Goal: Task Accomplishment & Management: Manage account settings

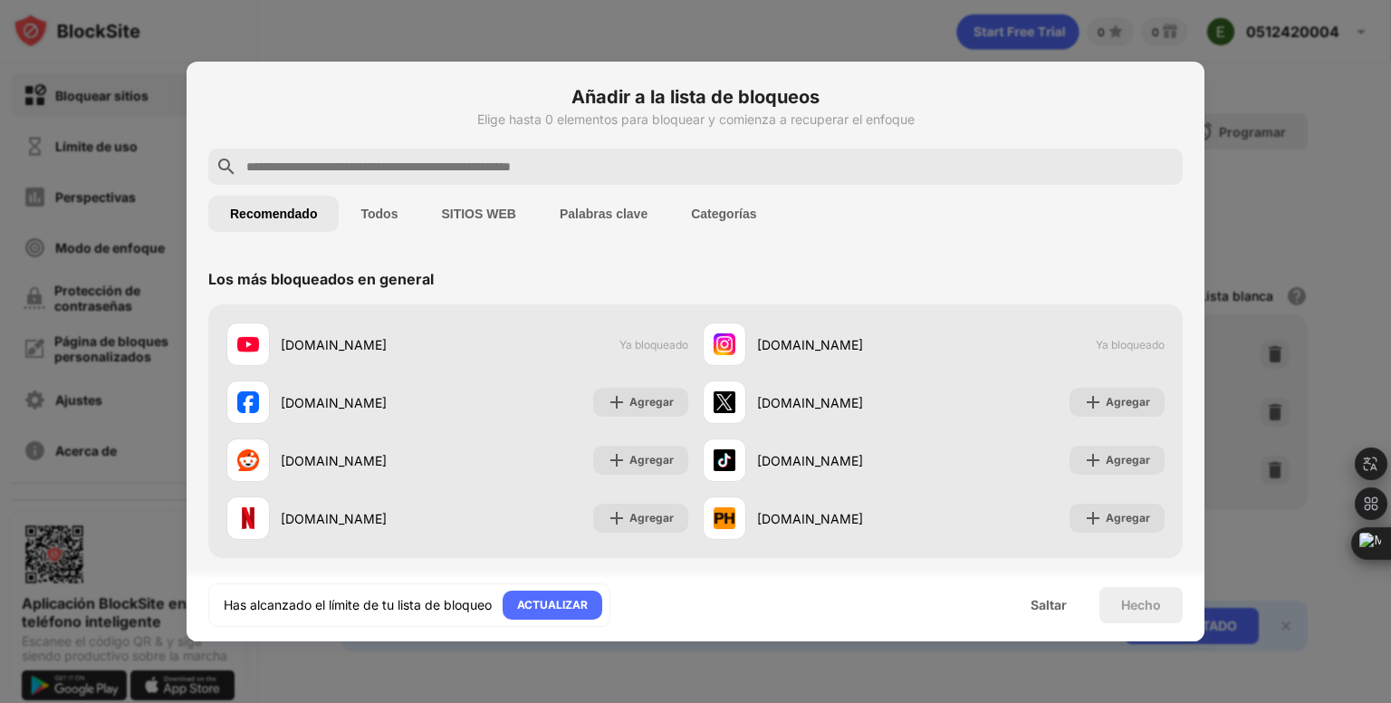
click at [970, 255] on div "Los más bloqueados en general" at bounding box center [695, 279] width 975 height 51
click at [1055, 604] on font "Saltar" at bounding box center [1049, 604] width 36 height 15
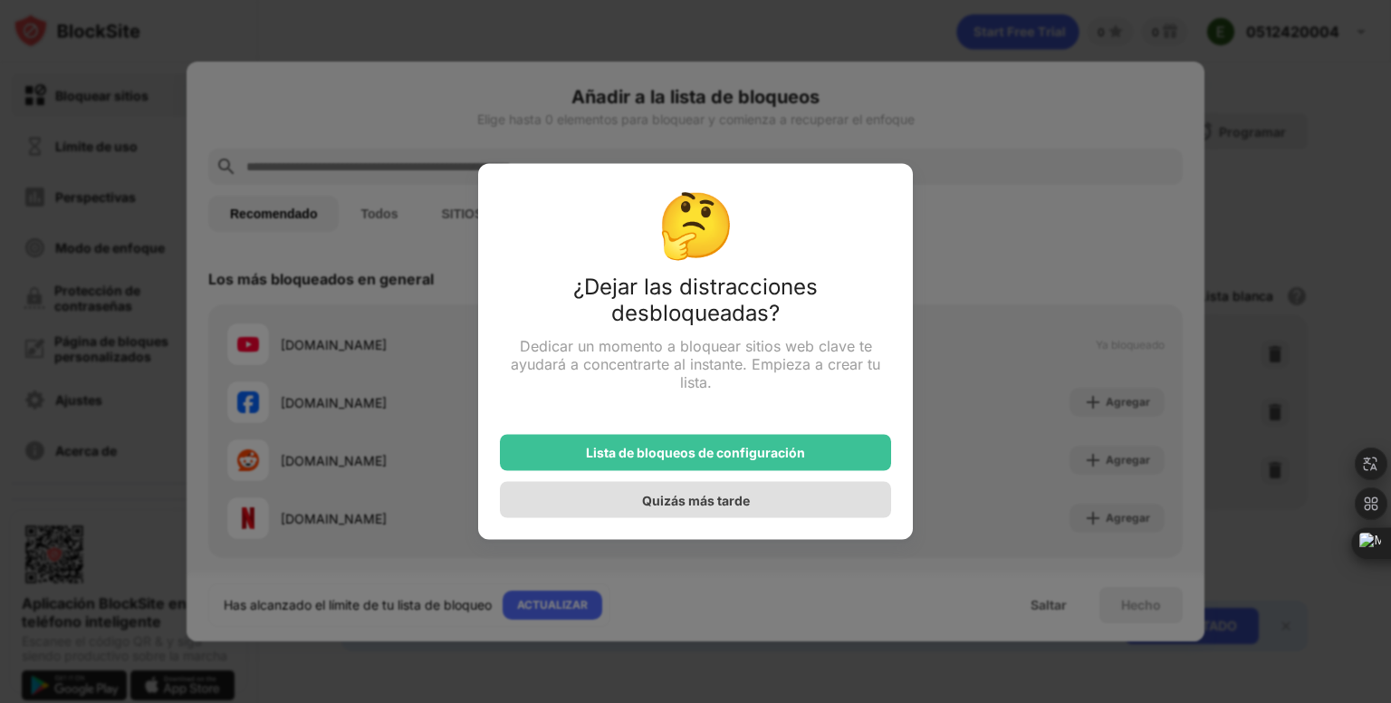
click at [645, 497] on font "Quizás más tarde" at bounding box center [696, 499] width 108 height 15
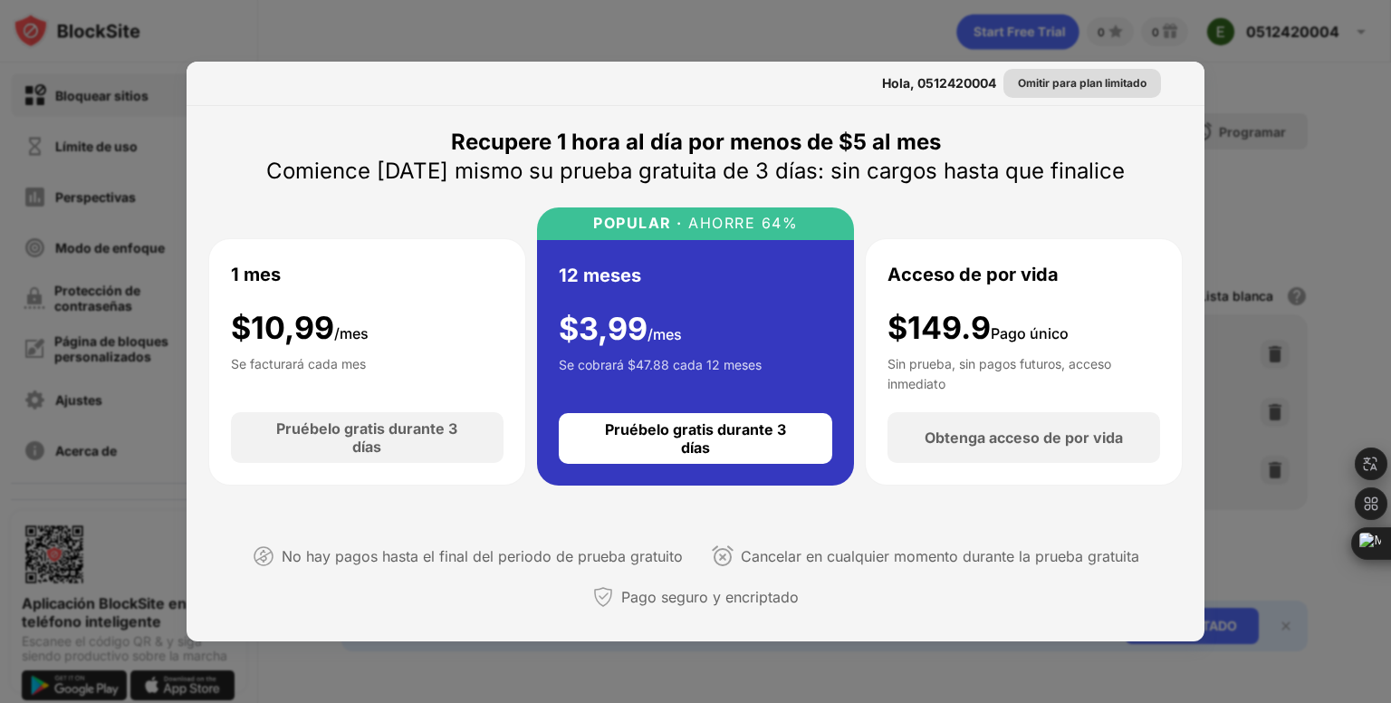
click at [1114, 84] on font "Omitir para plan limitado" at bounding box center [1082, 83] width 129 height 14
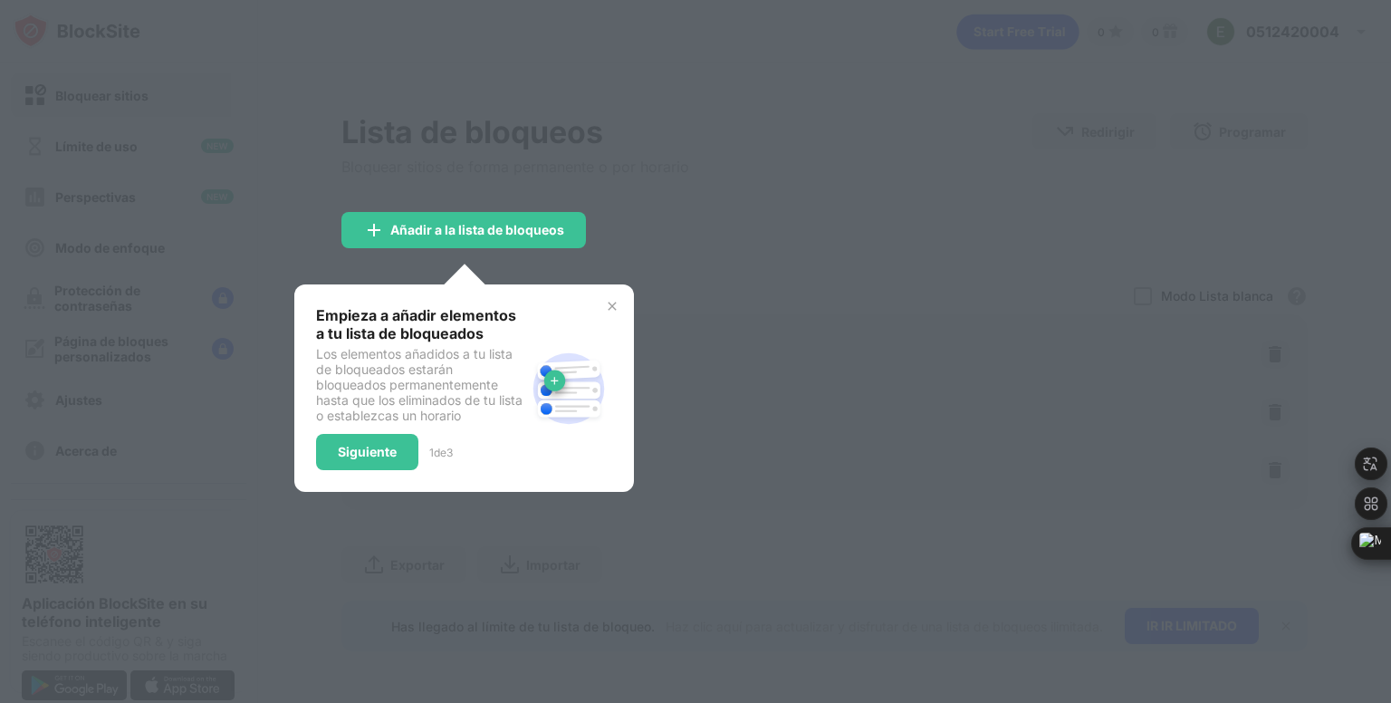
click at [614, 310] on img at bounding box center [612, 306] width 14 height 14
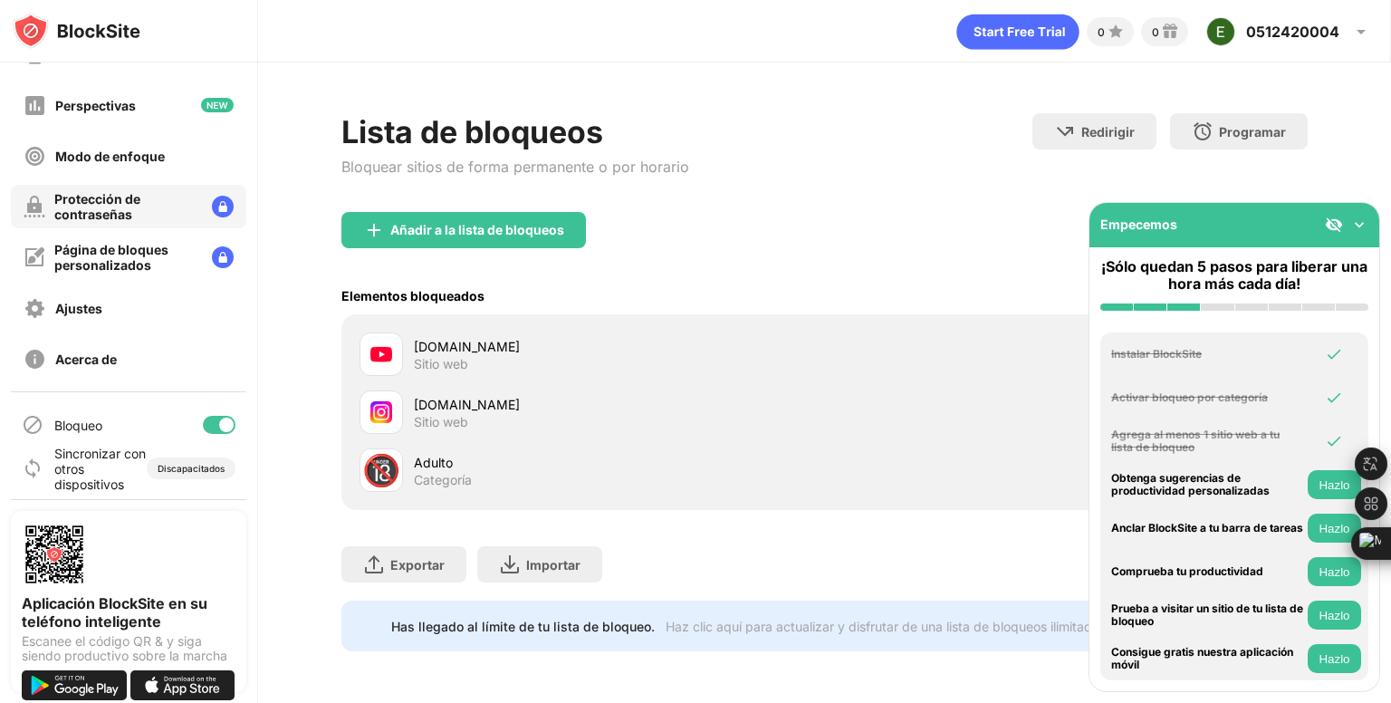
scroll to position [92, 0]
click at [186, 463] on font "Discapacitados" at bounding box center [191, 467] width 67 height 11
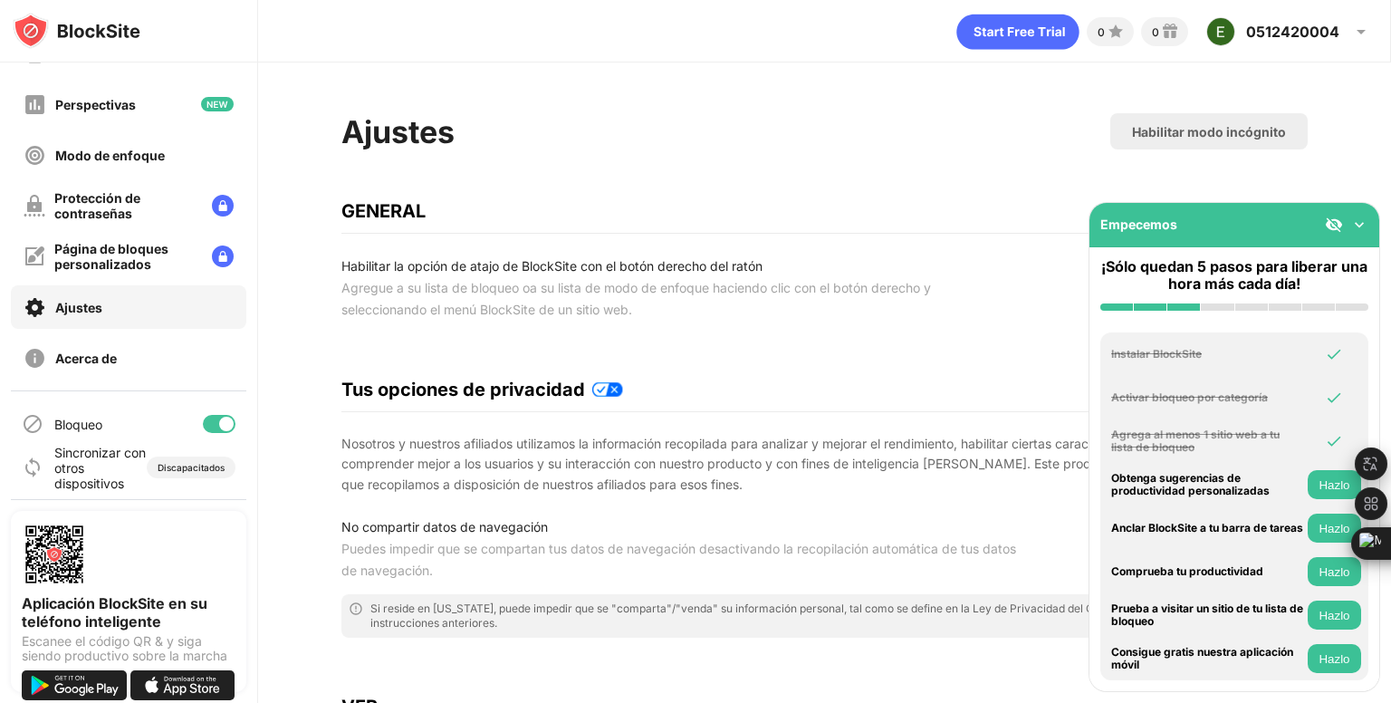
click at [1355, 226] on img at bounding box center [1360, 225] width 18 height 18
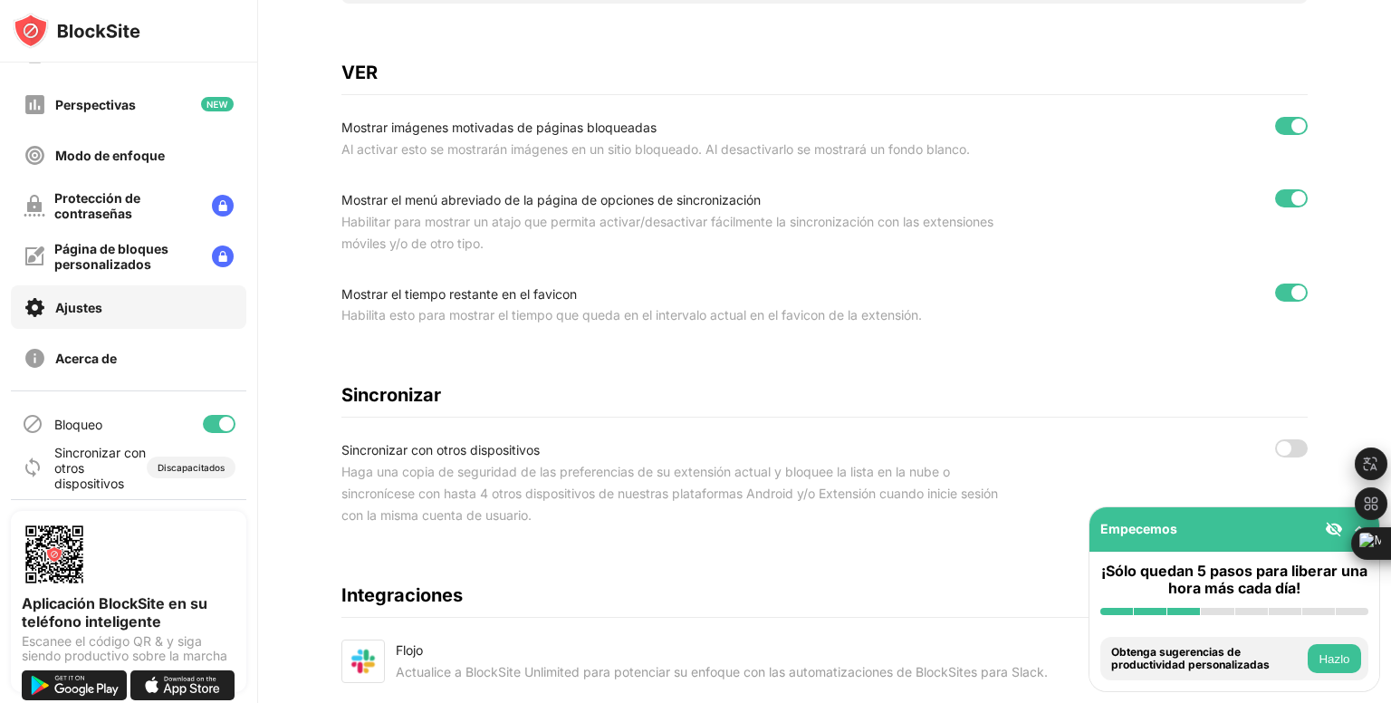
scroll to position [784, 0]
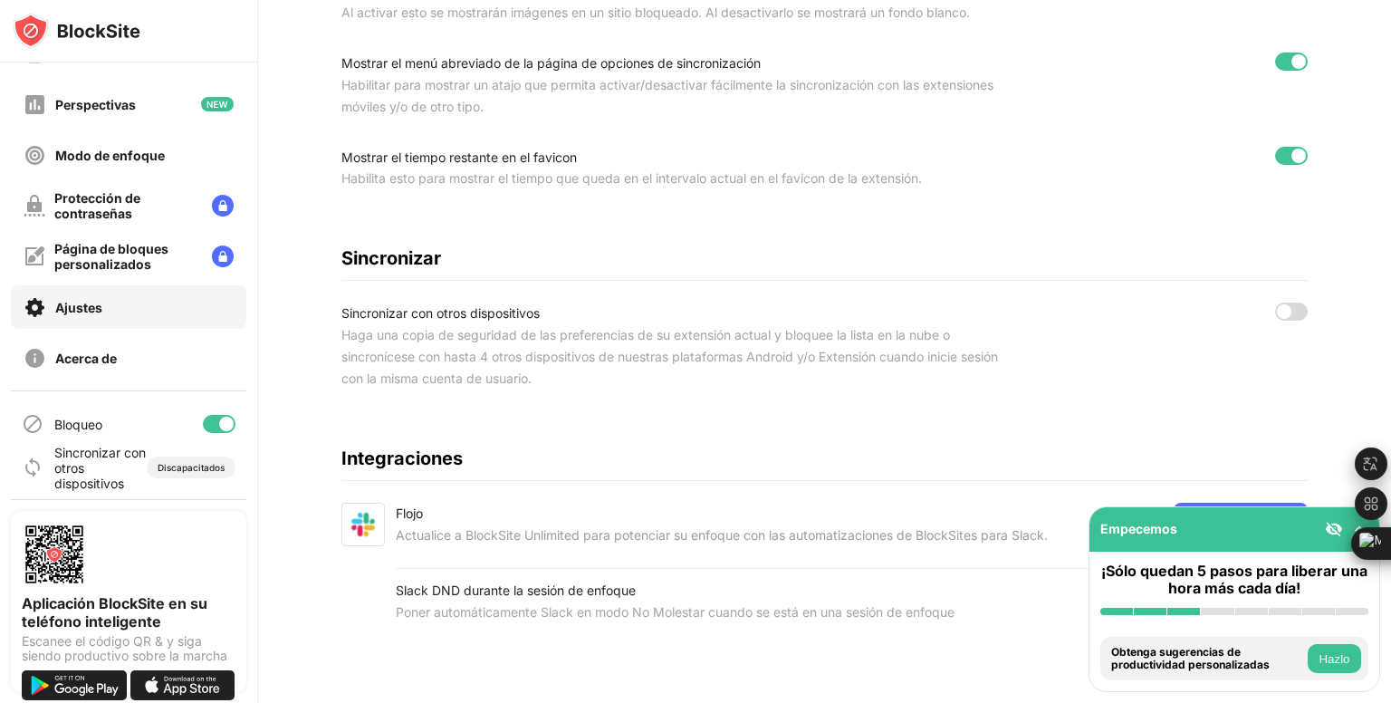
click at [1277, 304] on div at bounding box center [1284, 311] width 14 height 14
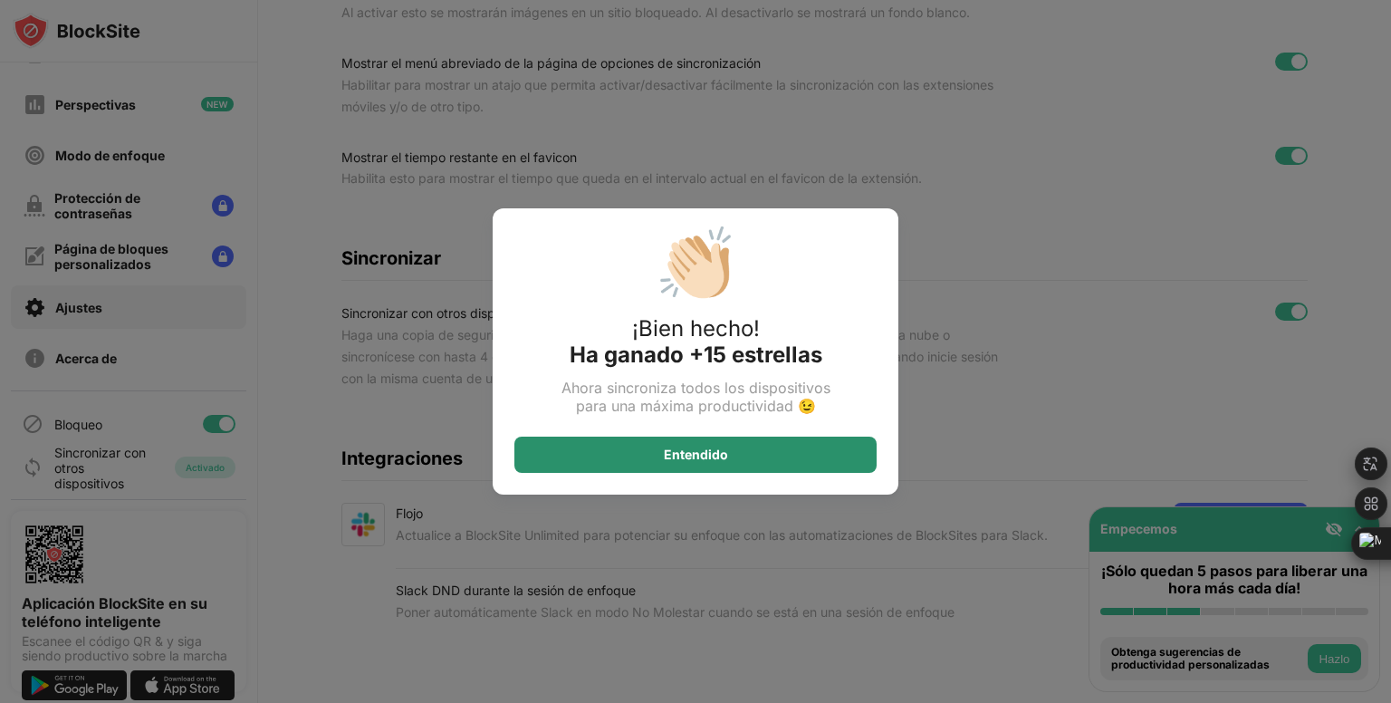
click at [824, 453] on div "Entendido" at bounding box center [696, 455] width 362 height 36
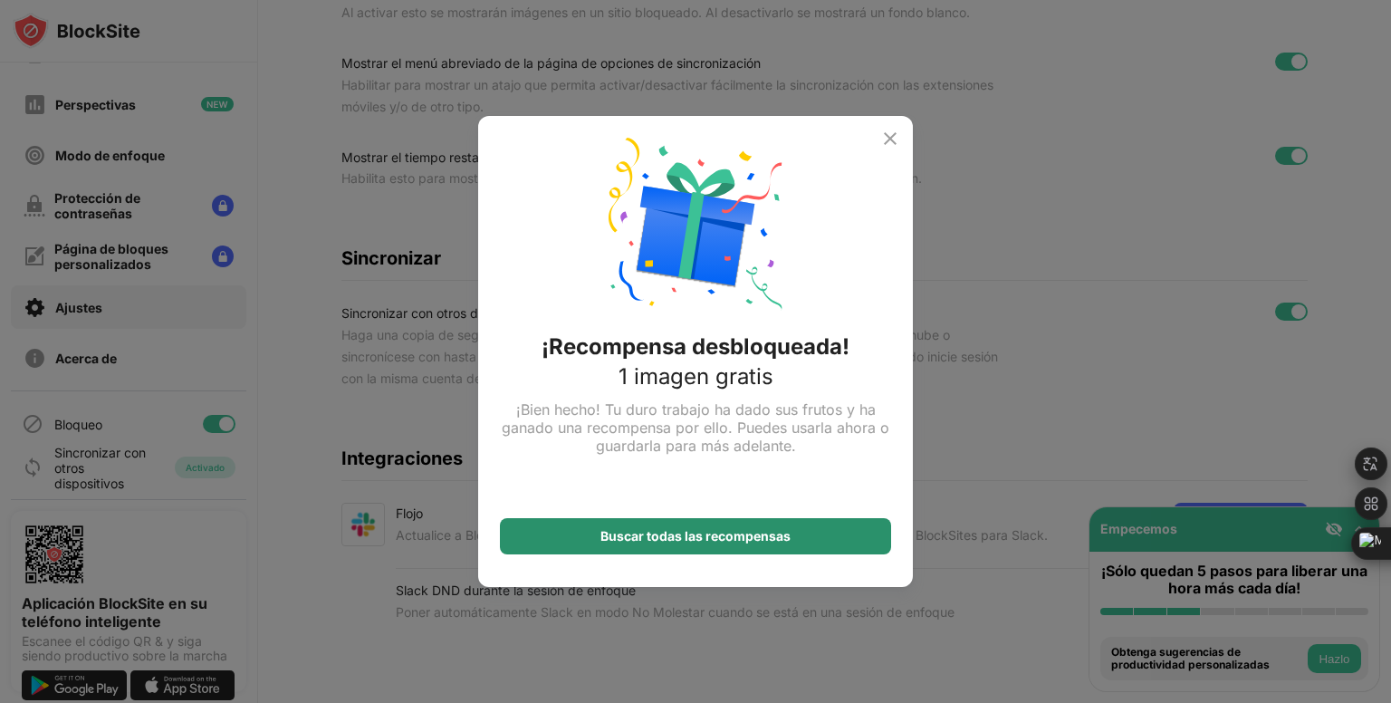
click at [759, 543] on font "Buscar todas las recompensas" at bounding box center [696, 535] width 190 height 15
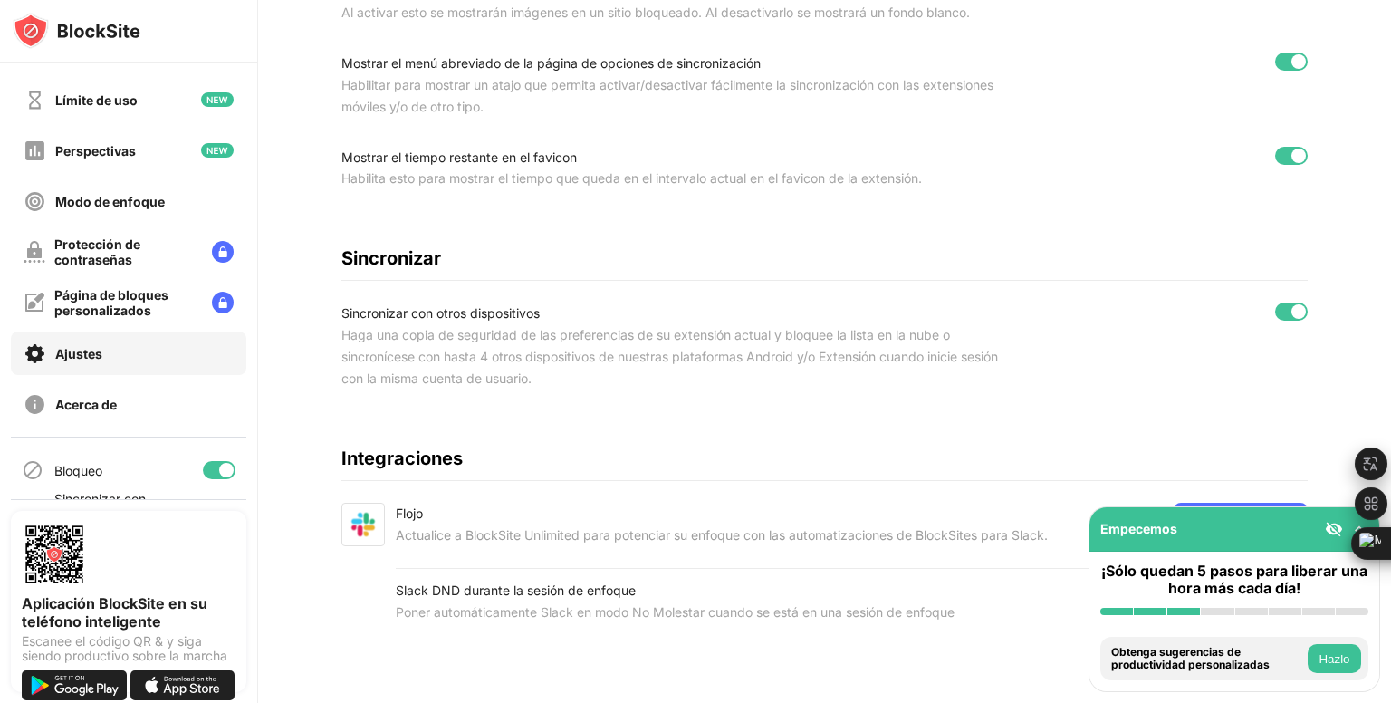
scroll to position [2, 0]
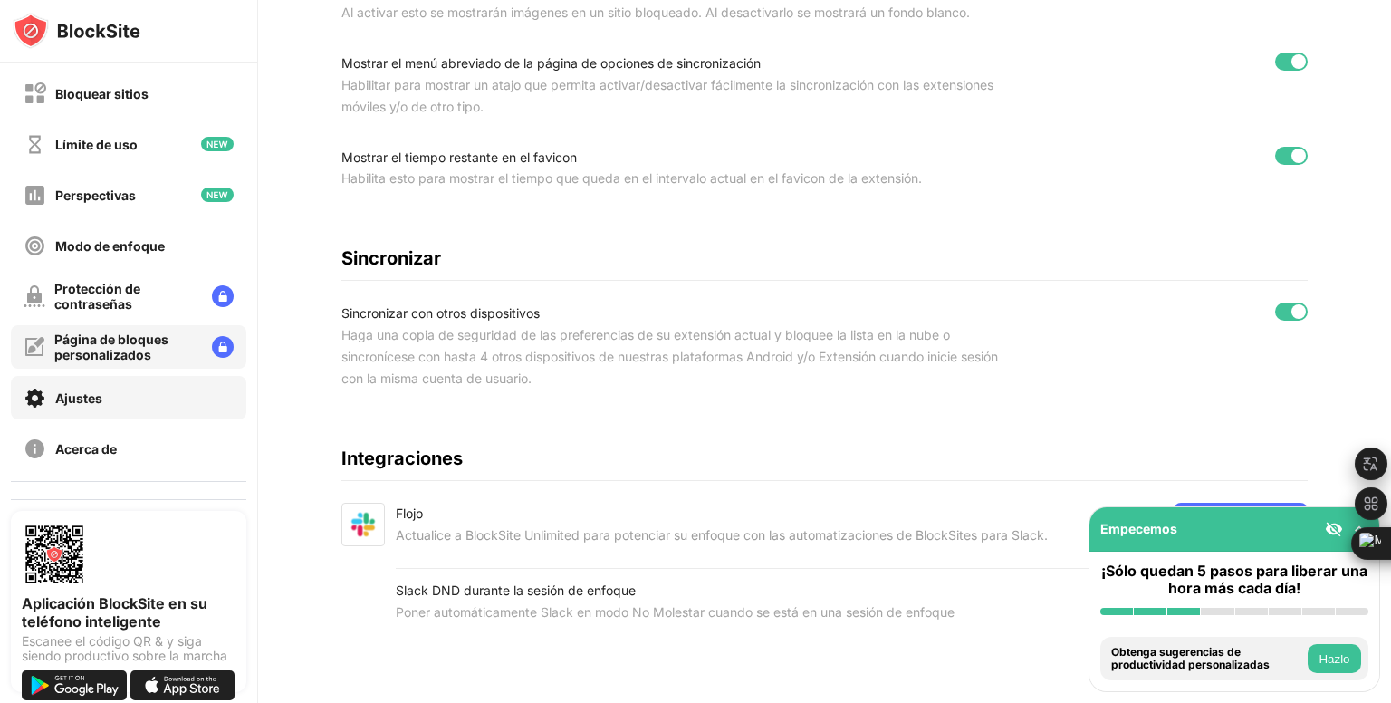
click at [159, 361] on div "Página de bloques personalizados" at bounding box center [125, 347] width 143 height 31
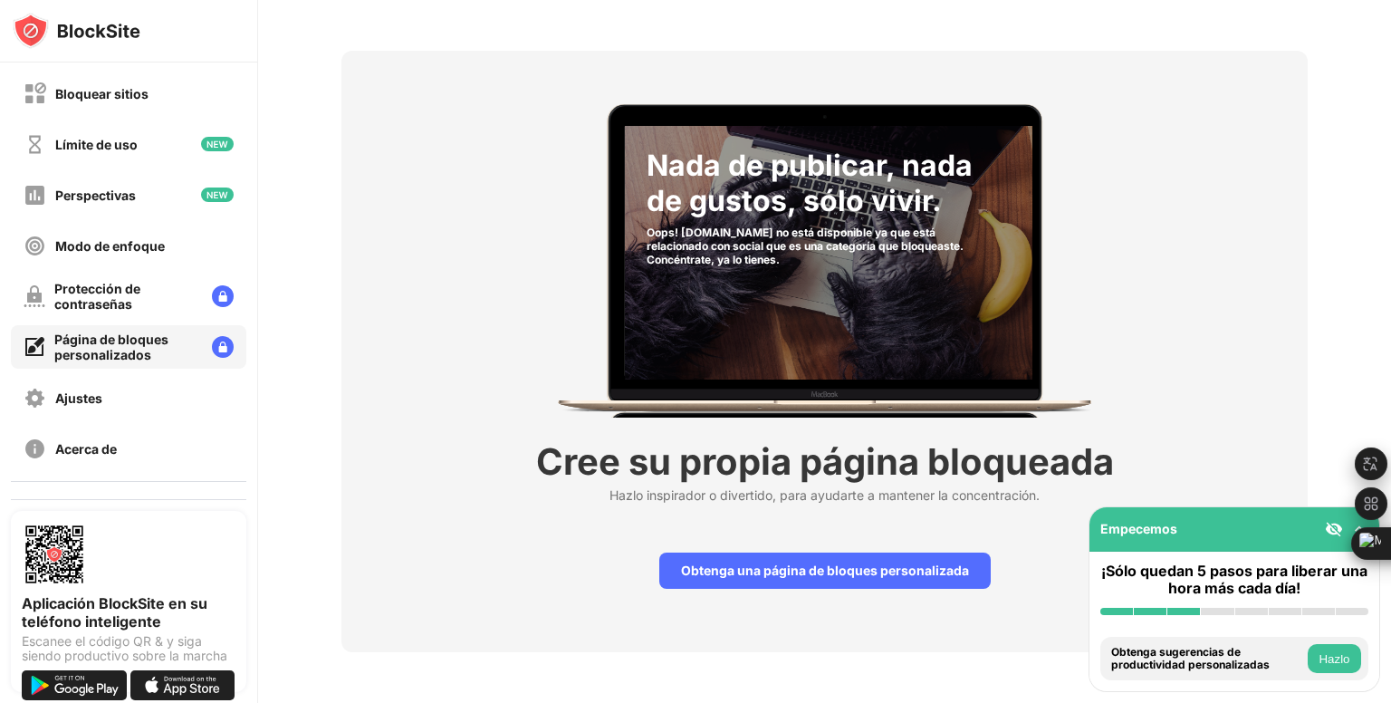
scroll to position [76, 0]
click at [166, 309] on div "Protección de contraseñas" at bounding box center [125, 296] width 143 height 31
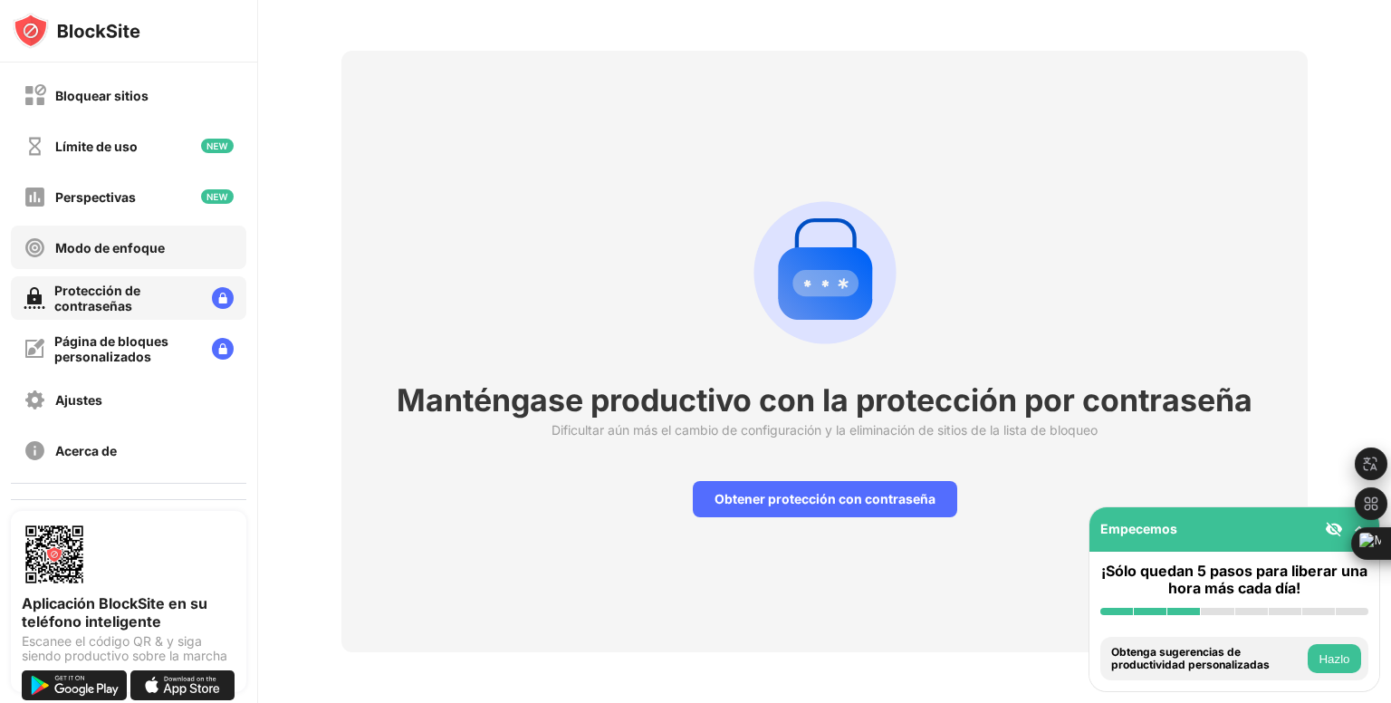
click at [174, 249] on div "Modo de enfoque" at bounding box center [129, 247] width 236 height 43
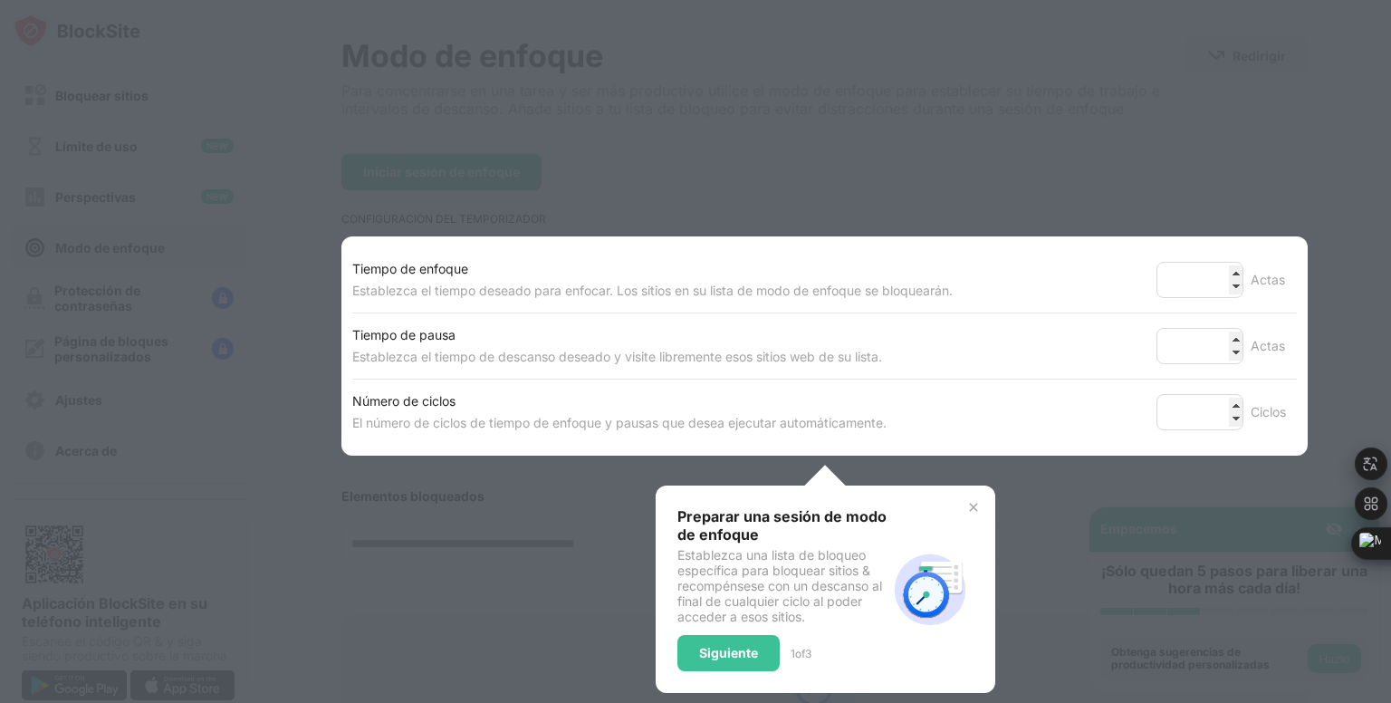
scroll to position [325, 0]
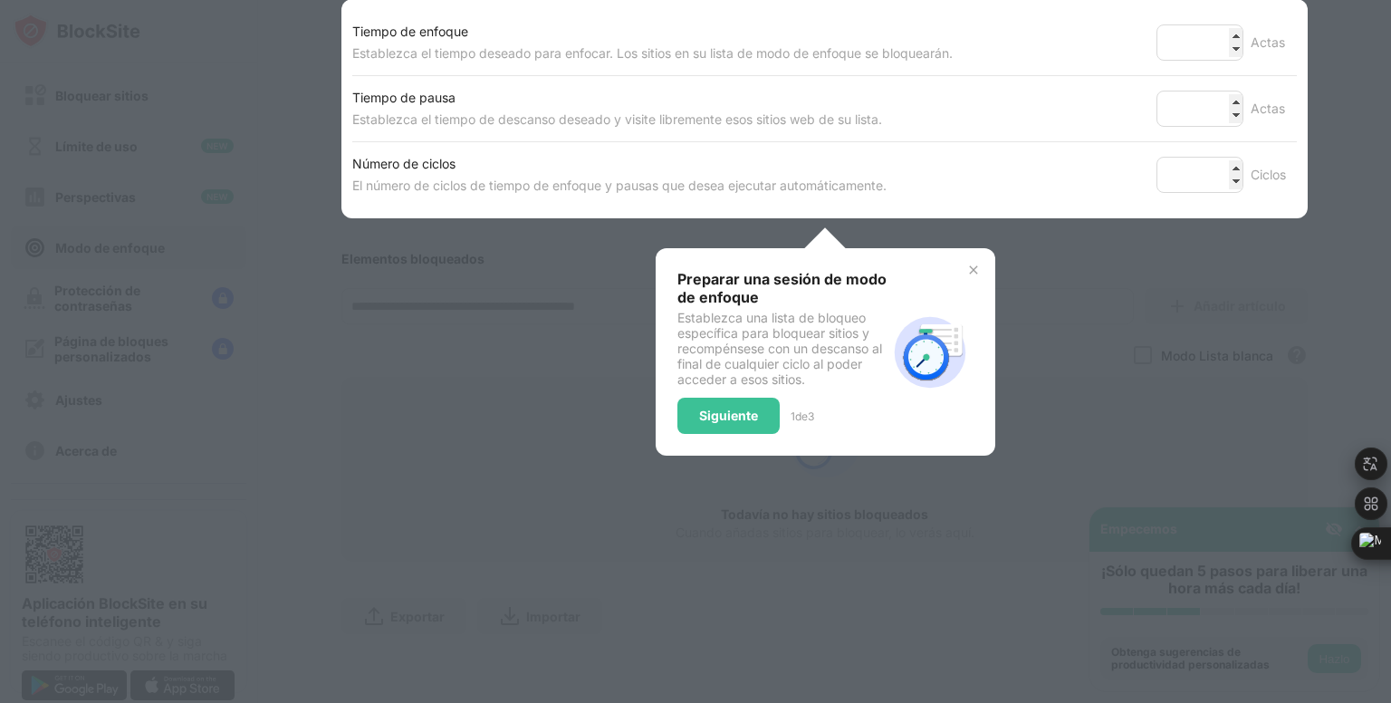
click at [975, 256] on div "Preparar una sesión de modo de enfoque Establezca una lista de bloqueo específi…" at bounding box center [826, 351] width 340 height 207
click at [967, 263] on img at bounding box center [974, 270] width 14 height 14
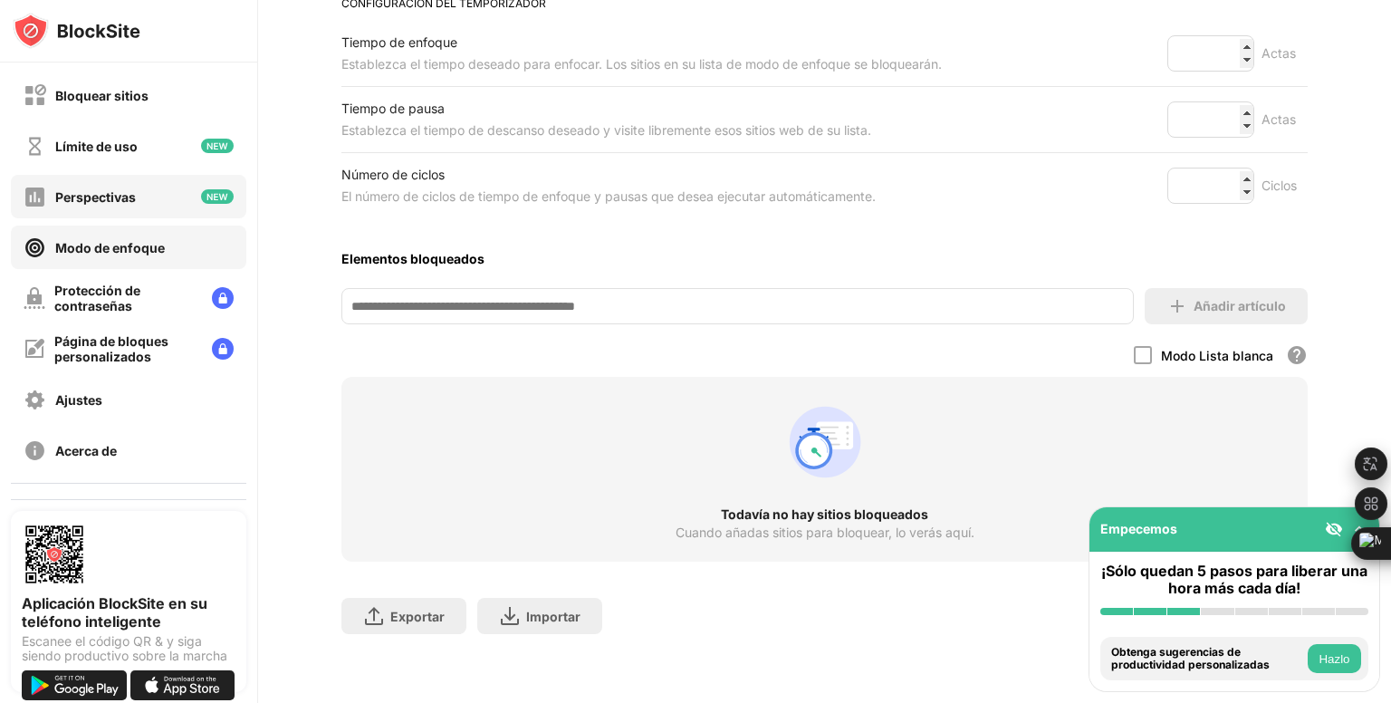
click at [149, 201] on div "Perspectivas" at bounding box center [129, 196] width 236 height 43
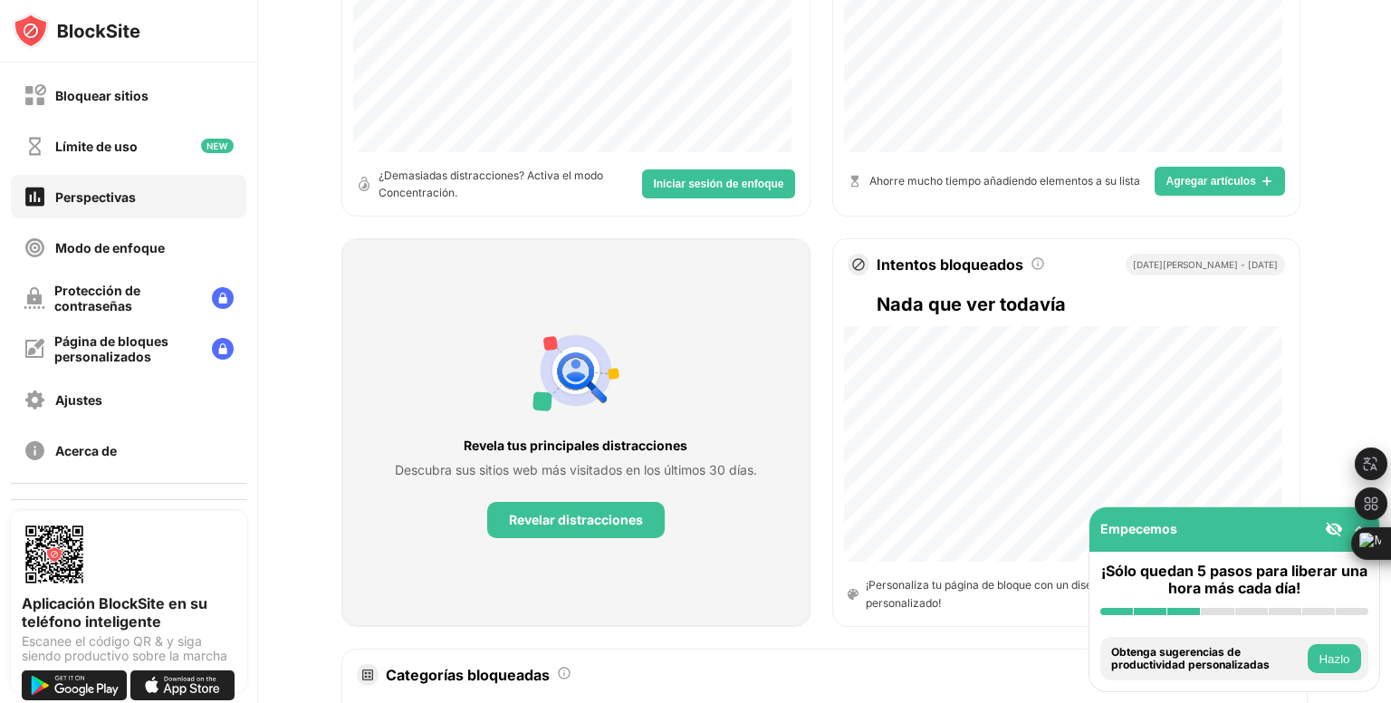
scroll to position [634, 0]
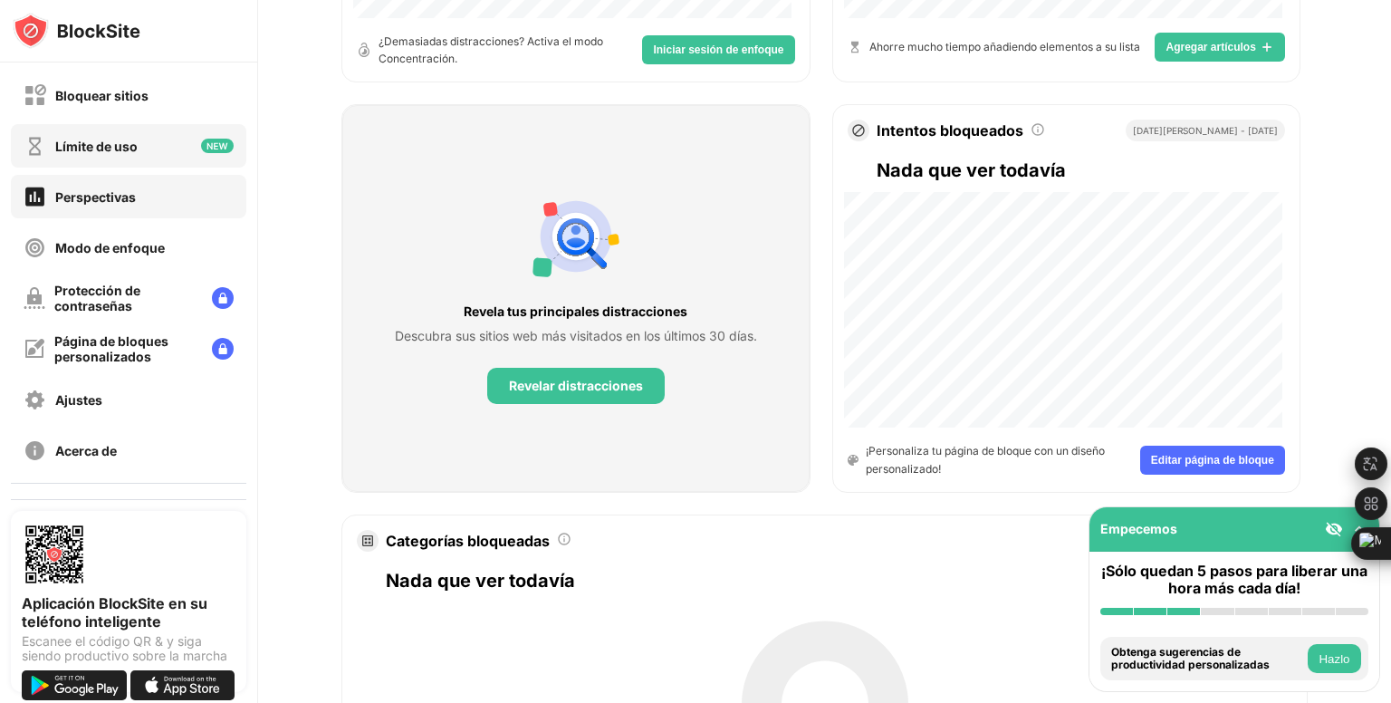
click at [145, 138] on div "Límite de uso" at bounding box center [129, 145] width 236 height 43
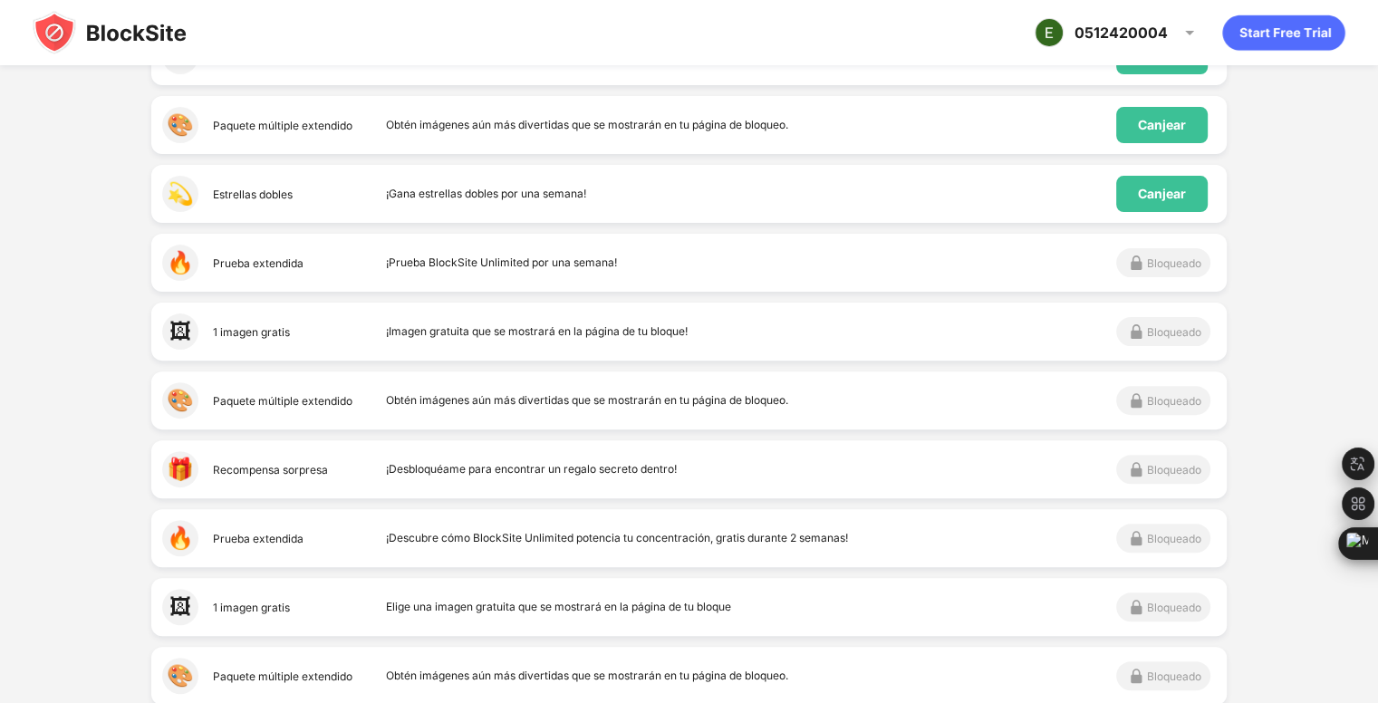
scroll to position [543, 0]
